Goal: Task Accomplishment & Management: Use online tool/utility

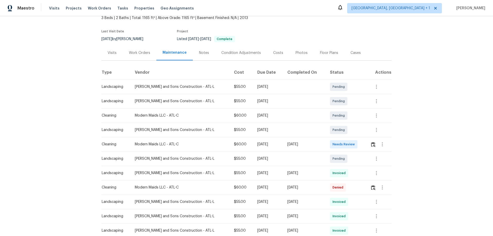
scroll to position [51, 0]
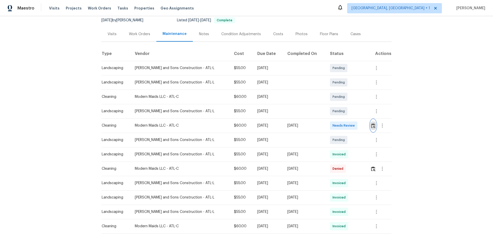
click at [371, 124] on img "button" at bounding box center [373, 125] width 4 height 5
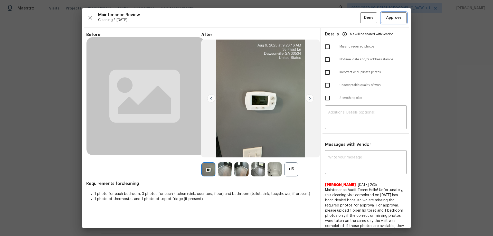
click at [392, 15] on span "Approve" at bounding box center [393, 18] width 15 height 6
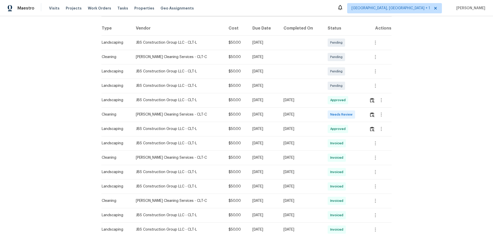
scroll to position [77, 0]
click at [350, 116] on button "button" at bounding box center [381, 114] width 12 height 12
click at [350, 114] on div at bounding box center [246, 118] width 493 height 236
click at [350, 114] on img "button" at bounding box center [372, 114] width 4 height 5
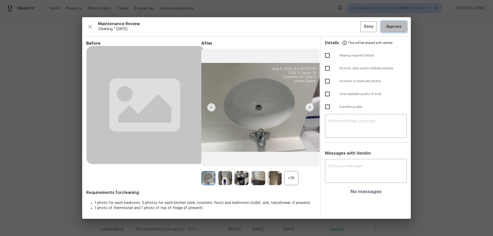
click at [350, 23] on button "Approve" at bounding box center [394, 26] width 26 height 11
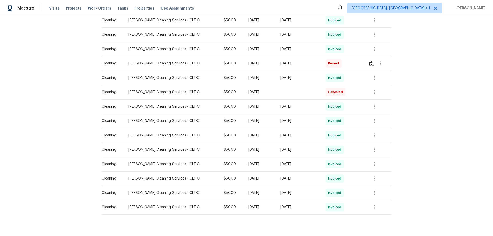
scroll to position [156, 0]
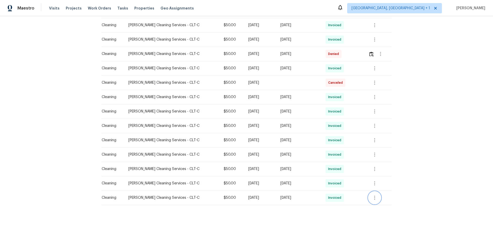
click at [375, 195] on icon "button" at bounding box center [375, 198] width 6 height 6
click at [374, 201] on li "View details" at bounding box center [385, 202] width 36 height 8
click at [376, 178] on div at bounding box center [246, 118] width 493 height 236
click at [374, 180] on icon "button" at bounding box center [375, 183] width 6 height 6
click at [374, 187] on li "View details" at bounding box center [385, 188] width 36 height 8
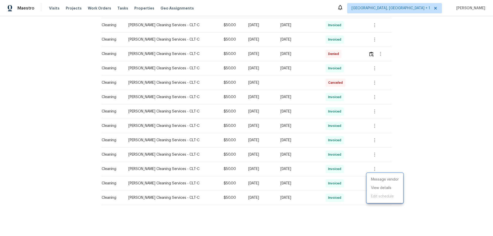
click at [373, 166] on div at bounding box center [246, 118] width 493 height 236
click at [374, 167] on icon "button" at bounding box center [374, 169] width 1 height 4
click at [375, 178] on ul "Message vendor View details Edit schedule" at bounding box center [385, 174] width 36 height 30
click at [375, 173] on li "View details" at bounding box center [385, 173] width 36 height 8
click at [374, 151] on div at bounding box center [246, 118] width 493 height 236
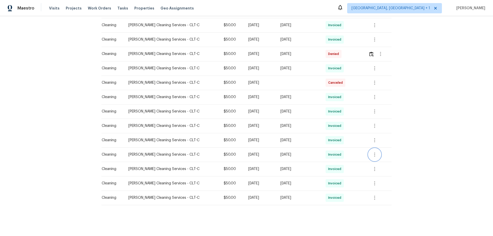
click at [374, 151] on icon "button" at bounding box center [375, 154] width 6 height 6
click at [374, 158] on li "View details" at bounding box center [385, 159] width 36 height 8
click at [372, 135] on div at bounding box center [246, 118] width 493 height 236
click at [372, 137] on icon "button" at bounding box center [375, 140] width 6 height 6
click at [372, 141] on li "View details" at bounding box center [385, 145] width 36 height 8
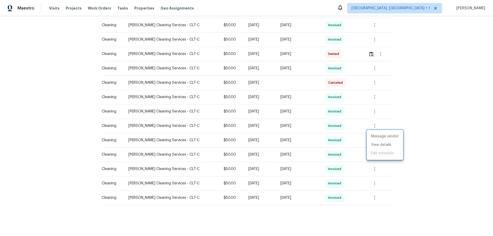
click at [374, 125] on div at bounding box center [246, 118] width 493 height 236
click at [372, 123] on icon "button" at bounding box center [375, 126] width 6 height 6
click at [372, 128] on li "View details" at bounding box center [385, 130] width 36 height 8
click at [379, 105] on div at bounding box center [246, 118] width 493 height 236
click at [377, 106] on button "button" at bounding box center [374, 111] width 12 height 12
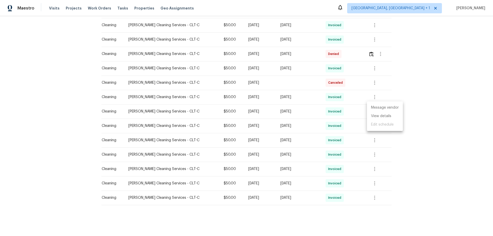
click at [374, 120] on ul "Message vendor View details Edit schedule" at bounding box center [385, 116] width 36 height 30
click at [374, 119] on li "View details" at bounding box center [385, 116] width 36 height 8
click at [372, 90] on div at bounding box center [246, 118] width 493 height 236
click at [374, 67] on icon "button" at bounding box center [374, 68] width 1 height 4
click at [373, 76] on li "View details" at bounding box center [385, 73] width 36 height 8
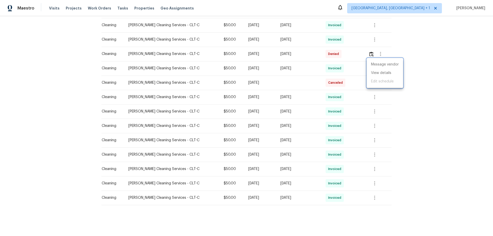
click at [370, 98] on div at bounding box center [246, 118] width 493 height 236
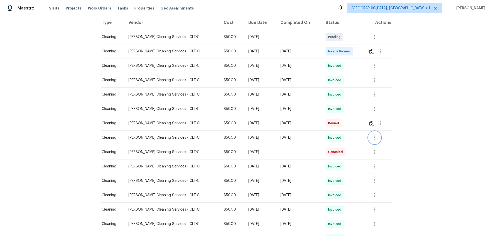
scroll to position [53, 0]
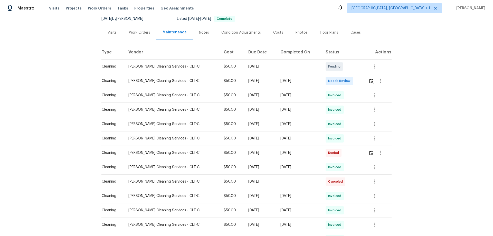
click at [402, 109] on div "Back to all projects 638 Chipley Ave Apt 6, Charlotte, NC 28205 1 Beds | 1 Bath…" at bounding box center [246, 126] width 493 height 220
click at [367, 83] on td at bounding box center [377, 81] width 27 height 14
click at [373, 80] on button "button" at bounding box center [371, 81] width 6 height 12
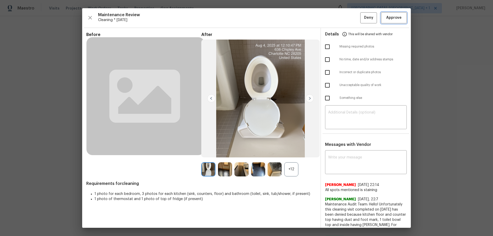
click at [388, 22] on button "Approve" at bounding box center [394, 17] width 26 height 11
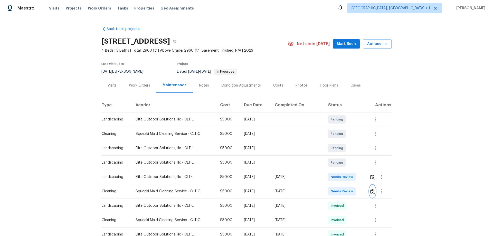
click at [370, 191] on img "button" at bounding box center [372, 191] width 4 height 5
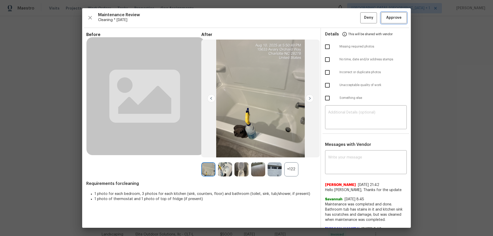
click at [395, 18] on span "Approve" at bounding box center [393, 18] width 15 height 6
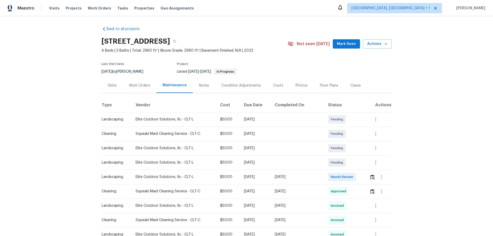
click at [366, 189] on td at bounding box center [378, 191] width 26 height 14
click at [376, 191] on button "button" at bounding box center [381, 191] width 12 height 12
click at [374, 191] on li "Message vendor" at bounding box center [392, 191] width 36 height 8
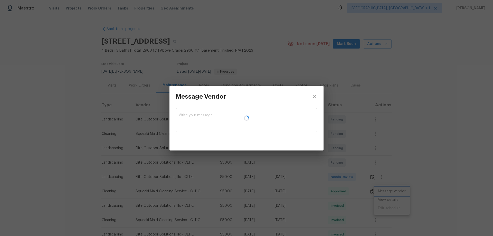
click at [371, 191] on div "Message Vendor x ​" at bounding box center [246, 118] width 493 height 236
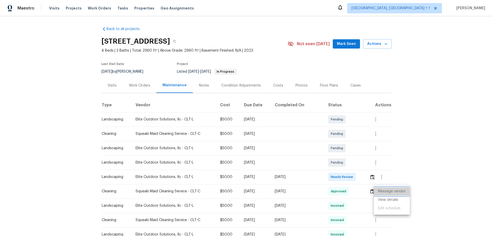
click at [387, 191] on li "Message vendor" at bounding box center [392, 191] width 36 height 8
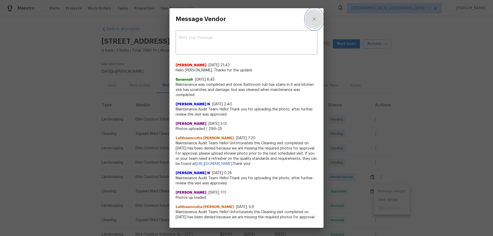
click at [312, 16] on icon "close" at bounding box center [314, 19] width 6 height 6
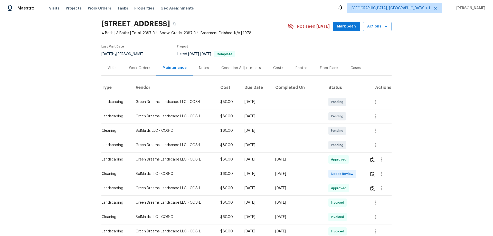
scroll to position [26, 0]
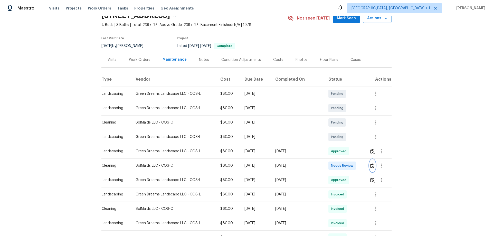
click at [369, 167] on button "button" at bounding box center [372, 165] width 6 height 12
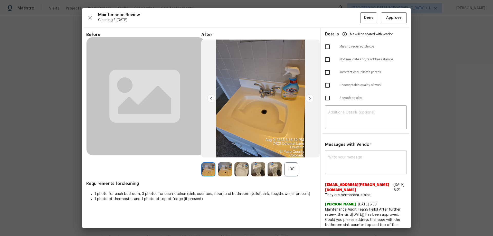
click at [328, 156] on textarea at bounding box center [365, 163] width 75 height 14
paste textarea "Maintenance Audit Team: Hello! After further review, the visit([DATE]) has been…"
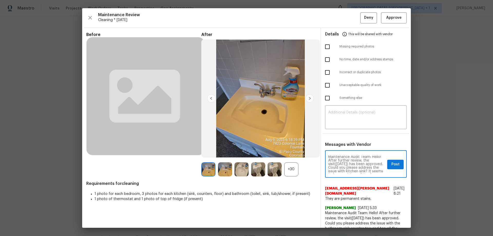
scroll to position [0, 0]
click at [338, 165] on textarea "Maintenance Audit Team: Hello! After further review, the visit(08/05/2025) has …" at bounding box center [356, 165] width 57 height 18
click at [342, 163] on textarea "Maintenance Audit Team: Hello! After further review, the visit(10/05/2025) has …" at bounding box center [356, 165] width 57 height 18
type textarea "Maintenance Audit Team: Hello! After further review, the visit(10/08/2025) has …"
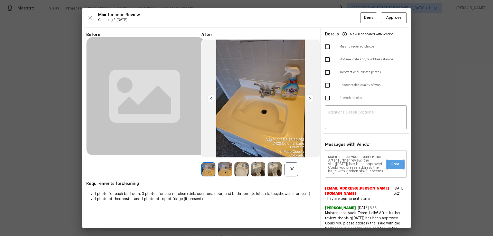
click at [404, 164] on button "Post" at bounding box center [395, 165] width 16 height 10
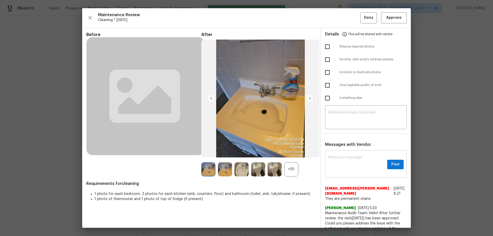
scroll to position [0, 0]
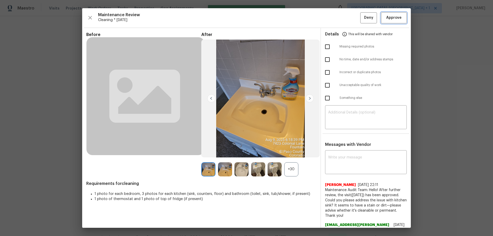
click at [390, 18] on span "Approve" at bounding box center [393, 18] width 15 height 6
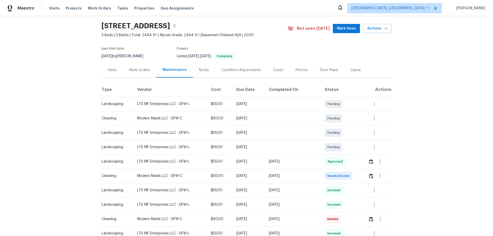
scroll to position [77, 0]
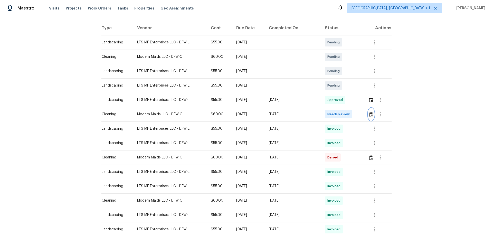
click at [369, 117] on button "button" at bounding box center [371, 114] width 6 height 12
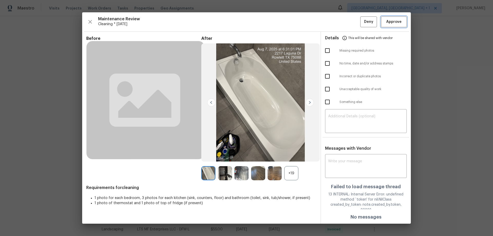
click at [394, 25] on span "Approve" at bounding box center [393, 22] width 15 height 6
